Goal: Information Seeking & Learning: Learn about a topic

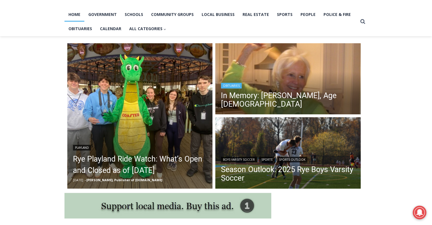
scroll to position [142, 0]
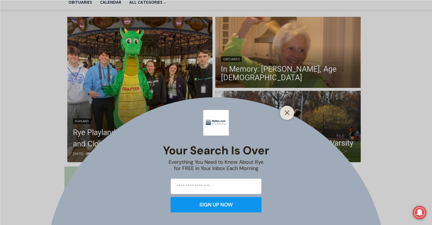
click at [254, 68] on div "Your Search is Over Everything You Need to Know About Rye for FREE in Your Inbo…" at bounding box center [216, 112] width 432 height 225
click at [289, 115] on button "Close" at bounding box center [287, 113] width 8 height 8
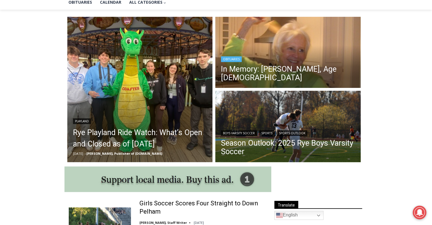
click at [279, 45] on img "Read More In Memory: Barbara de Frondeville, Age 88" at bounding box center [287, 53] width 145 height 73
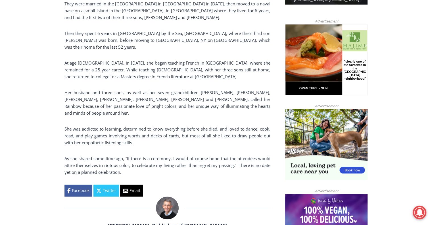
scroll to position [369, 0]
